Goal: Browse casually: Explore the website without a specific task or goal

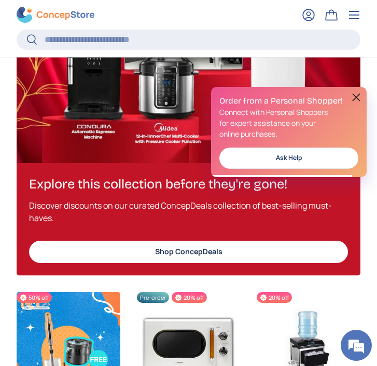
scroll to position [1290, 0]
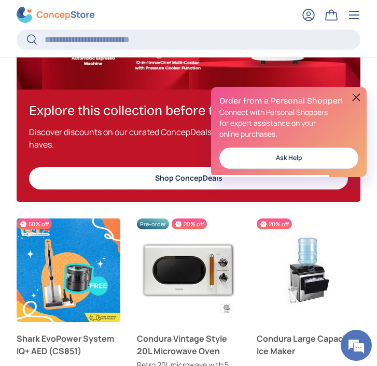
click at [357, 97] on button at bounding box center [356, 97] width 12 height 12
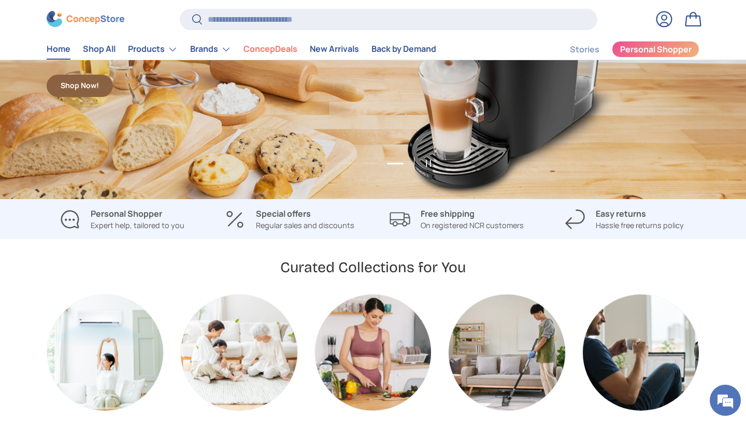
scroll to position [0, 0]
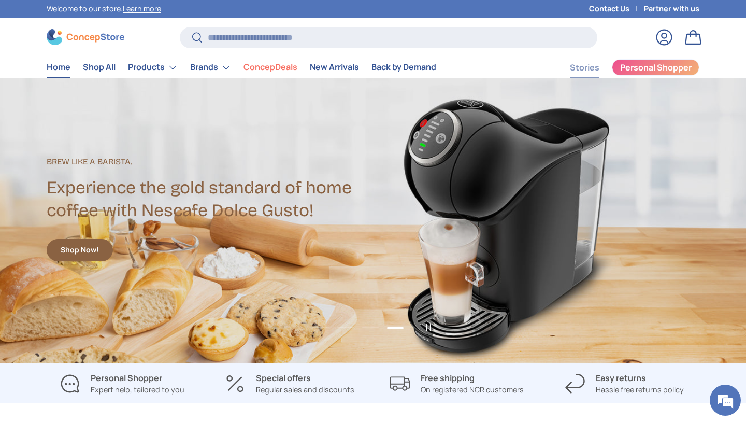
click at [376, 67] on link "Stories" at bounding box center [585, 68] width 30 height 20
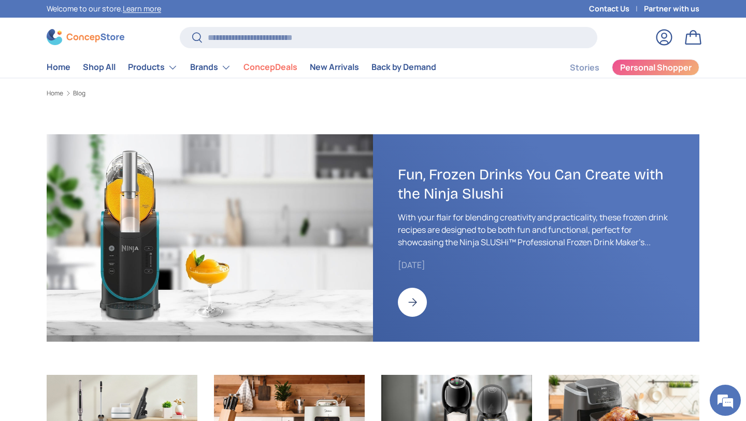
click at [416, 302] on link "Fun, Frozen Drinks You Can Create with the Ninja Slushi" at bounding box center [412, 302] width 29 height 29
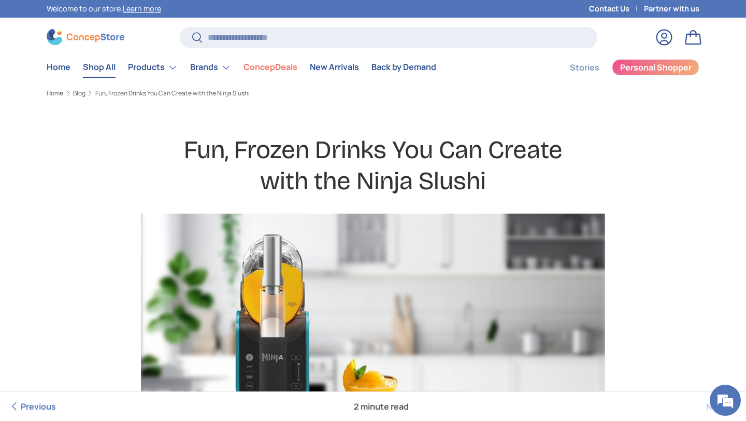
click at [101, 68] on link "Shop All" at bounding box center [99, 67] width 33 height 20
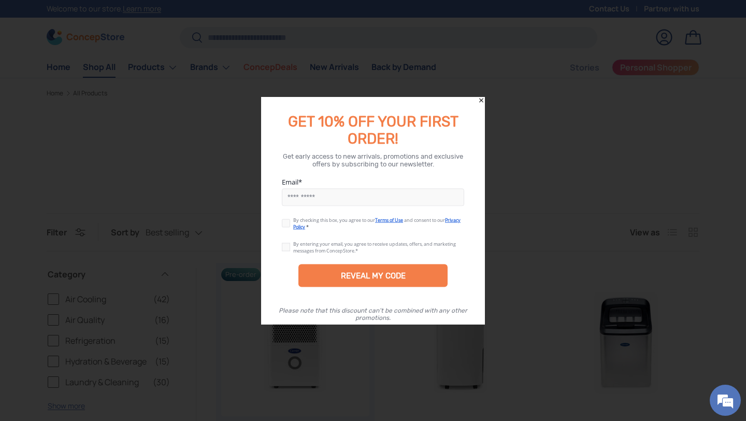
click at [482, 102] on icon "Close" at bounding box center [481, 100] width 4 height 4
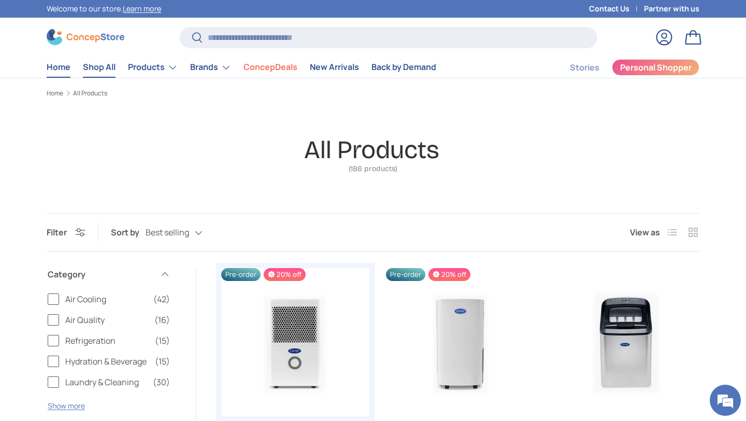
click at [58, 70] on link "Home" at bounding box center [59, 67] width 24 height 20
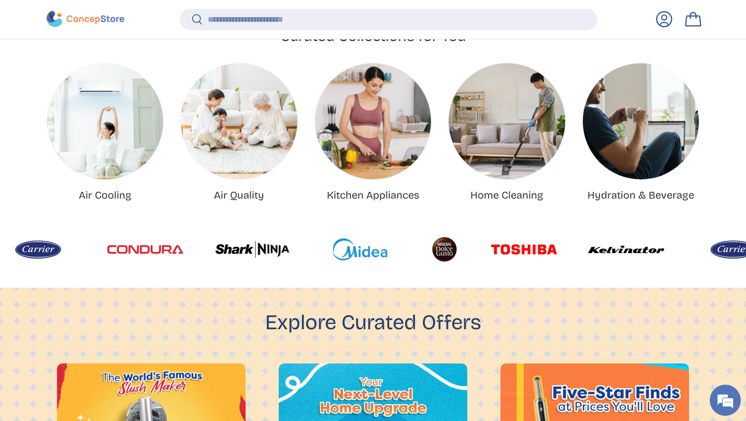
scroll to position [404, 0]
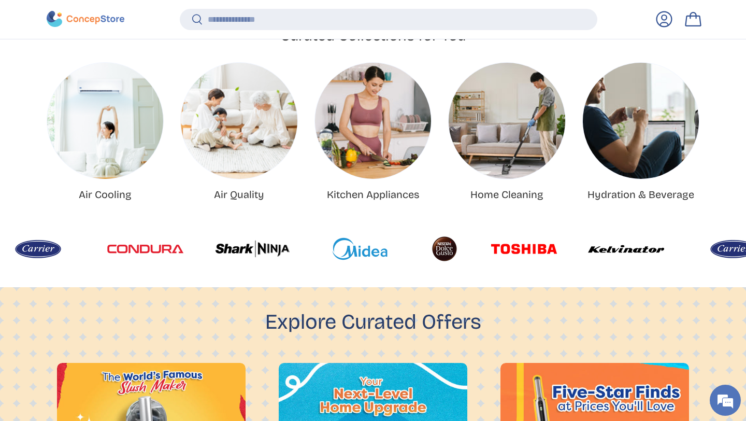
click at [646, 138] on img "Hydration & Beverage" at bounding box center [641, 121] width 116 height 116
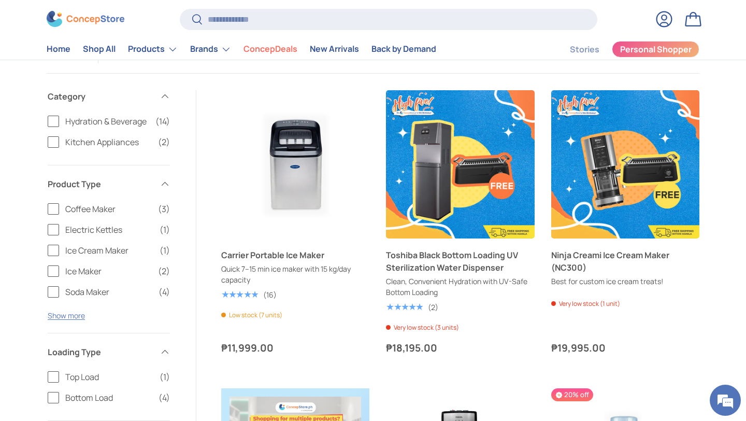
scroll to position [306, 0]
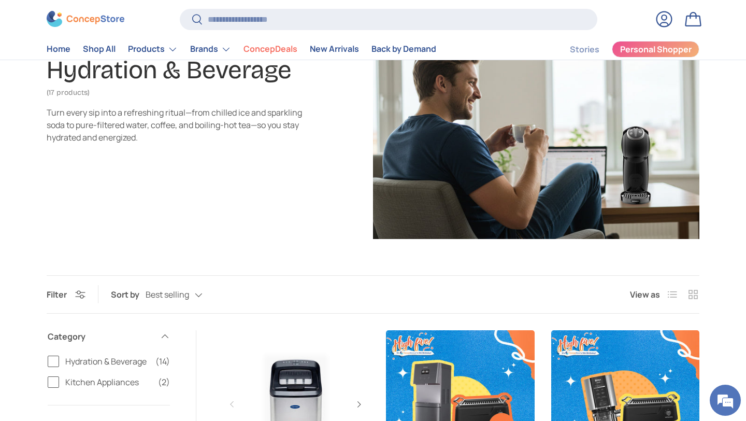
scroll to position [0, 0]
